Goal: Find specific page/section: Find specific page/section

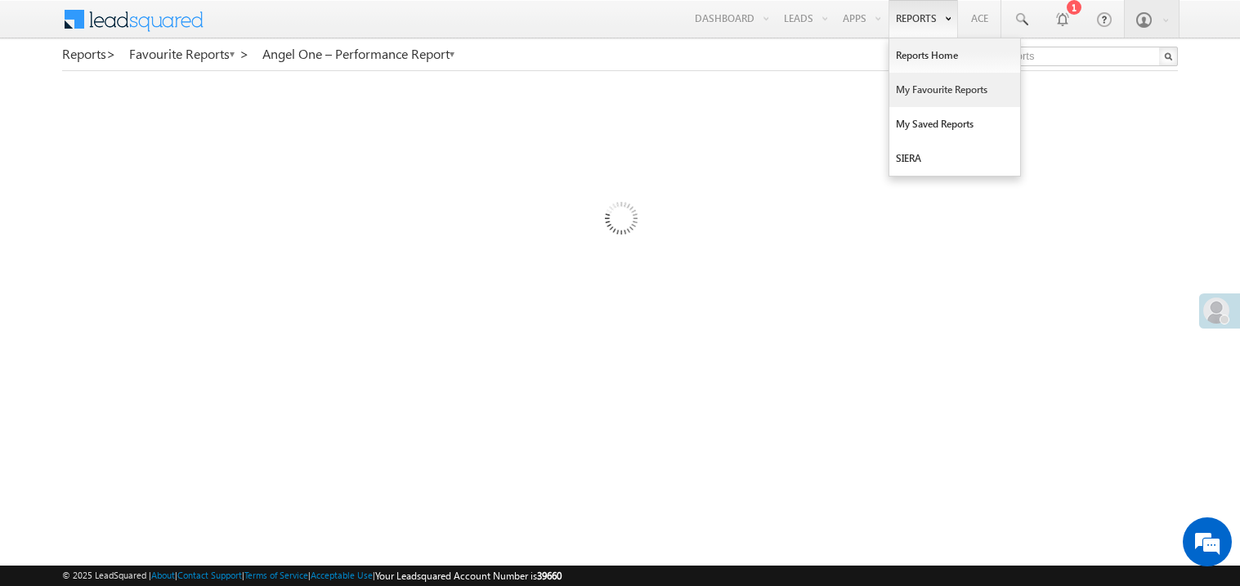
click at [920, 87] on link "My Favourite Reports" at bounding box center [954, 90] width 131 height 34
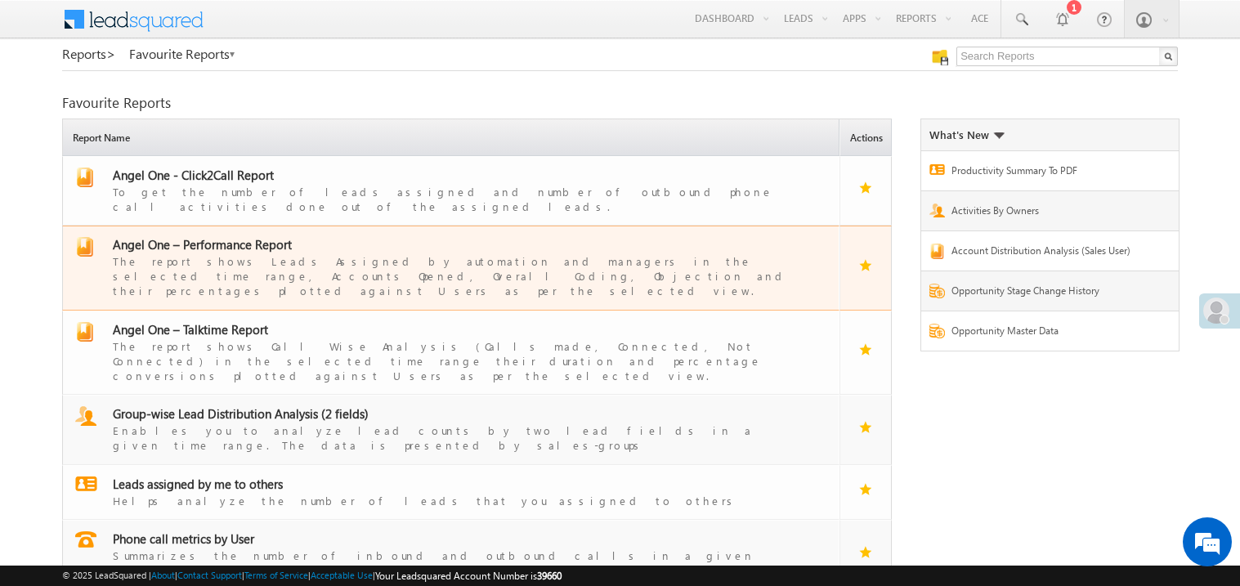
click at [234, 236] on span "Angel One – Performance Report" at bounding box center [202, 244] width 179 height 16
